Goal: Information Seeking & Learning: Learn about a topic

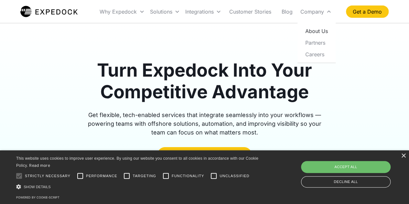
click at [316, 31] on link "About Us" at bounding box center [316, 31] width 33 height 12
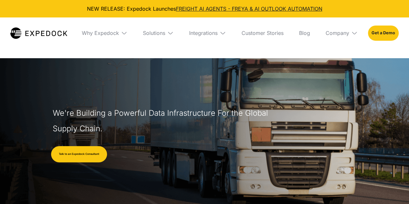
select select
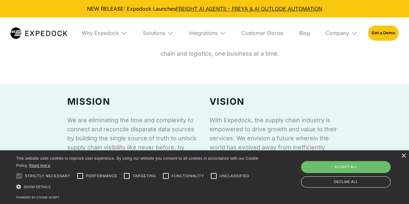
scroll to position [356, 0]
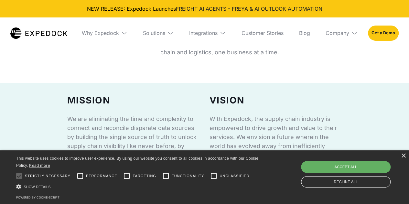
click at [332, 163] on div "Accept all" at bounding box center [346, 167] width 90 height 12
checkbox input "true"
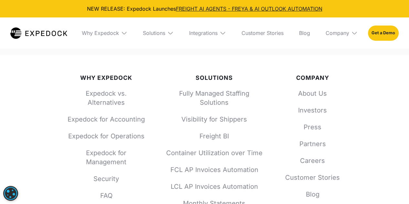
scroll to position [2616, 0]
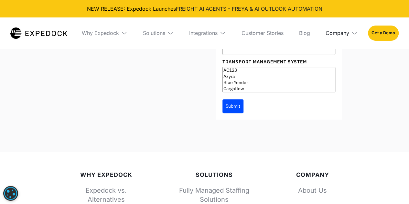
click at [349, 35] on div "Company" at bounding box center [338, 33] width 24 height 6
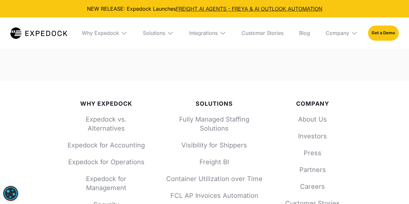
scroll to position [2649, 0]
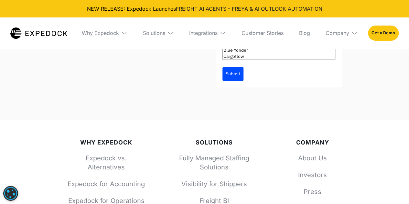
click at [222, 33] on img at bounding box center [223, 33] width 6 height 6
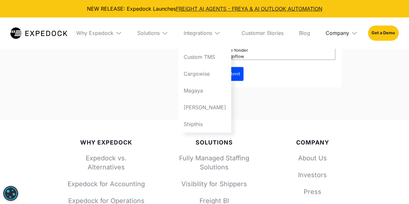
click at [331, 33] on div "Company" at bounding box center [338, 33] width 24 height 6
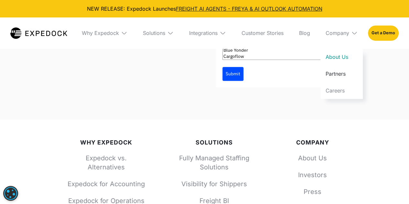
click at [342, 74] on link "Partners" at bounding box center [341, 73] width 42 height 17
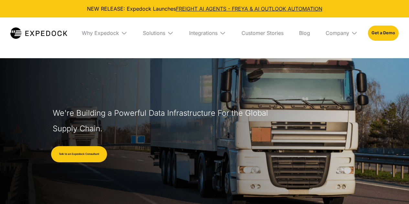
select select
